Goal: Transaction & Acquisition: Download file/media

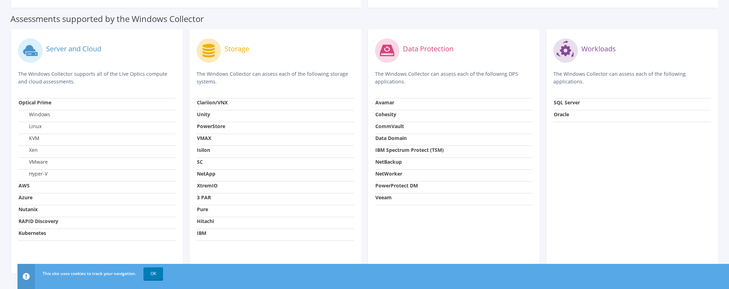
scroll to position [230, 0]
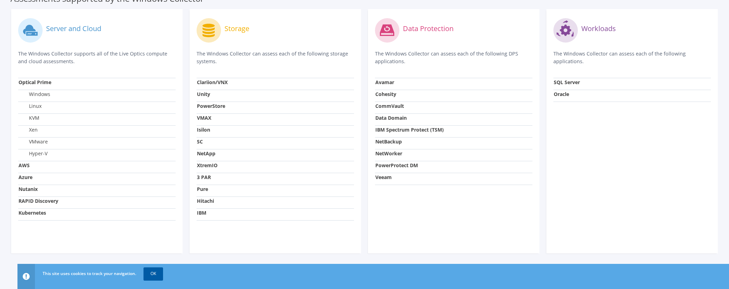
click at [155, 274] on link "OK" at bounding box center [153, 273] width 20 height 13
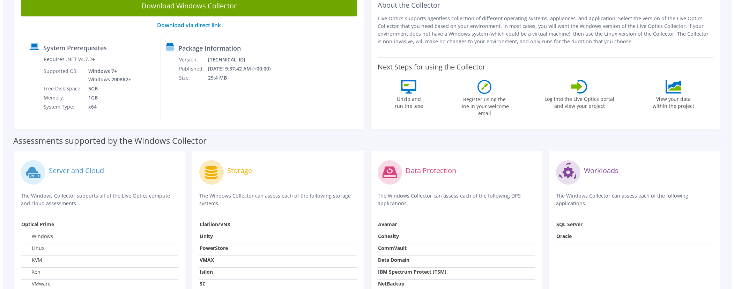
scroll to position [0, 0]
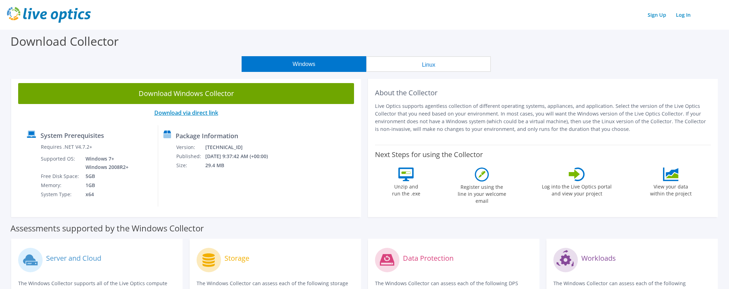
click at [213, 115] on link "Download via direct link" at bounding box center [186, 113] width 64 height 8
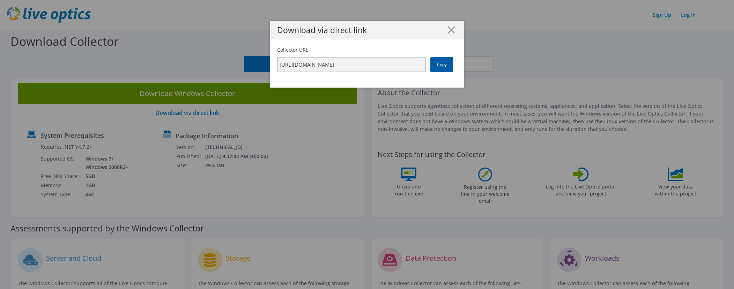
click at [445, 67] on link "Copy" at bounding box center [441, 64] width 23 height 15
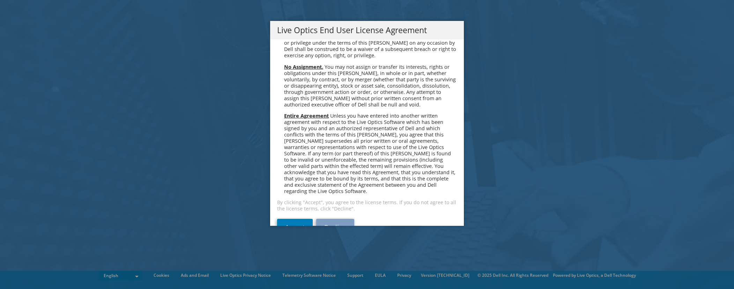
scroll to position [2640, 0]
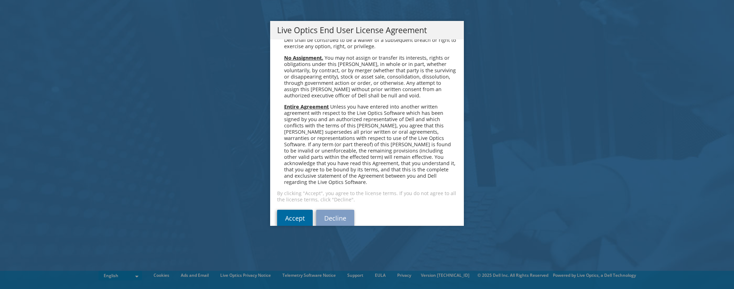
click at [288, 210] on link "Accept" at bounding box center [295, 218] width 36 height 17
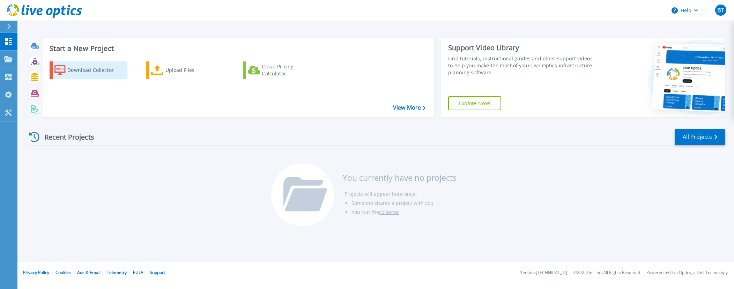
click at [99, 69] on div "Download Collector" at bounding box center [95, 70] width 56 height 14
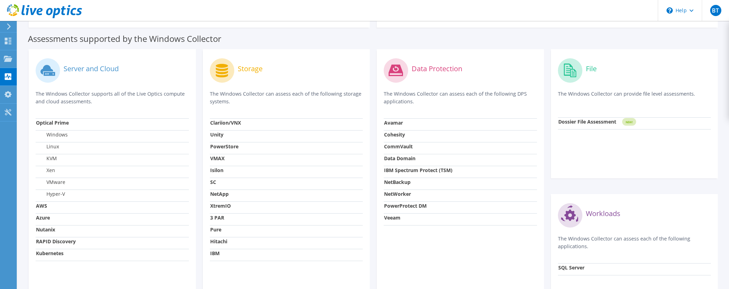
scroll to position [146, 0]
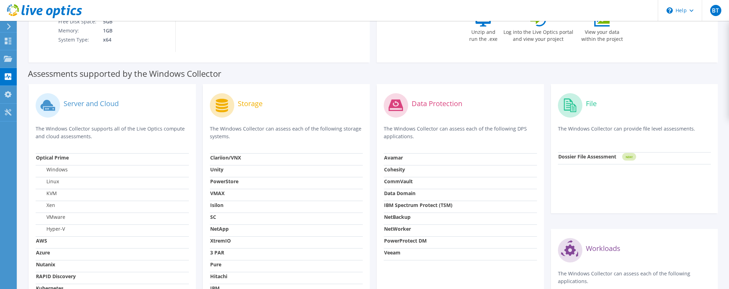
click at [432, 105] on label "Data Protection" at bounding box center [437, 103] width 51 height 7
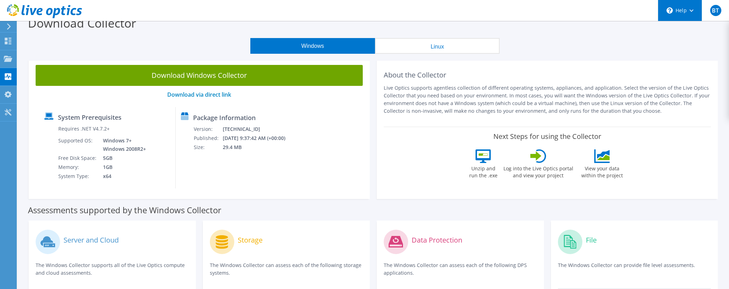
scroll to position [0, 0]
